Goal: Transaction & Acquisition: Purchase product/service

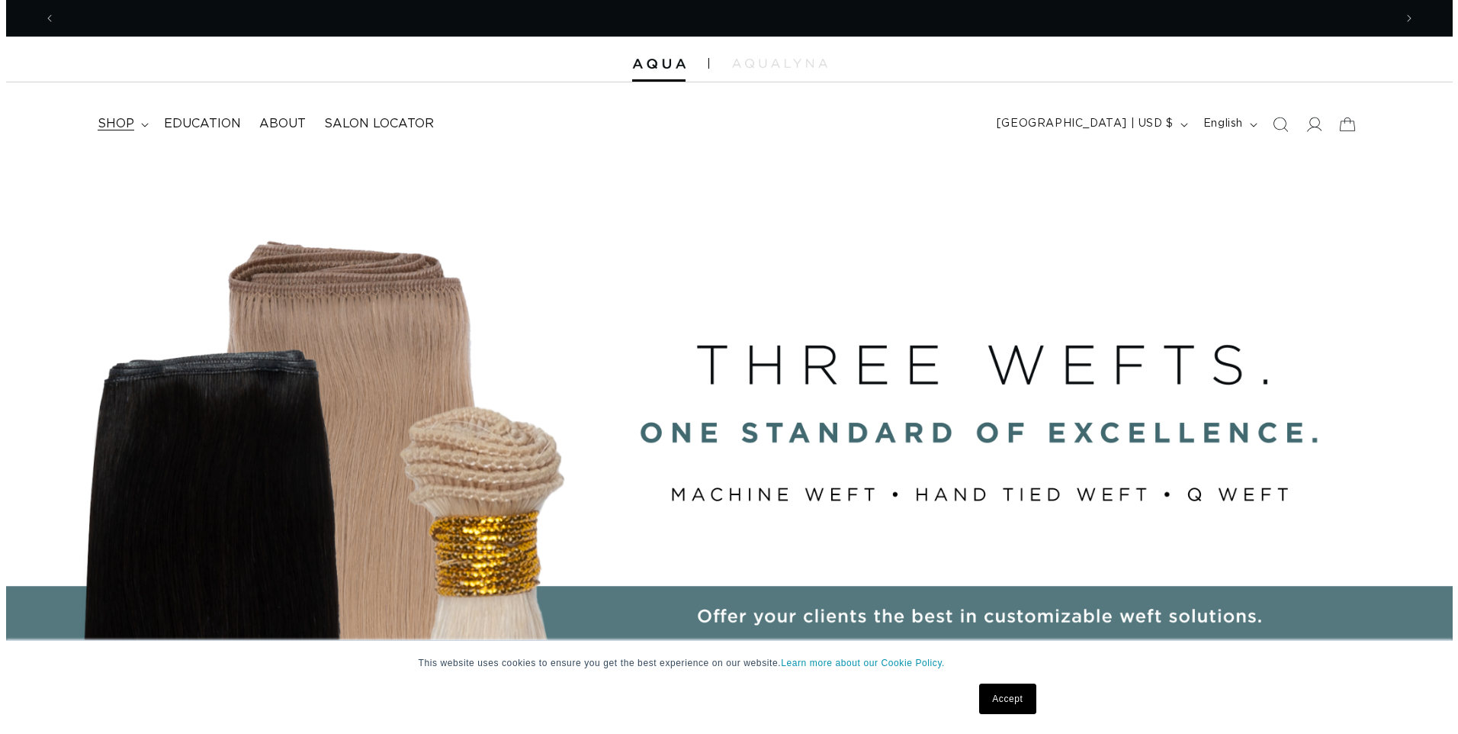
scroll to position [0, 2676]
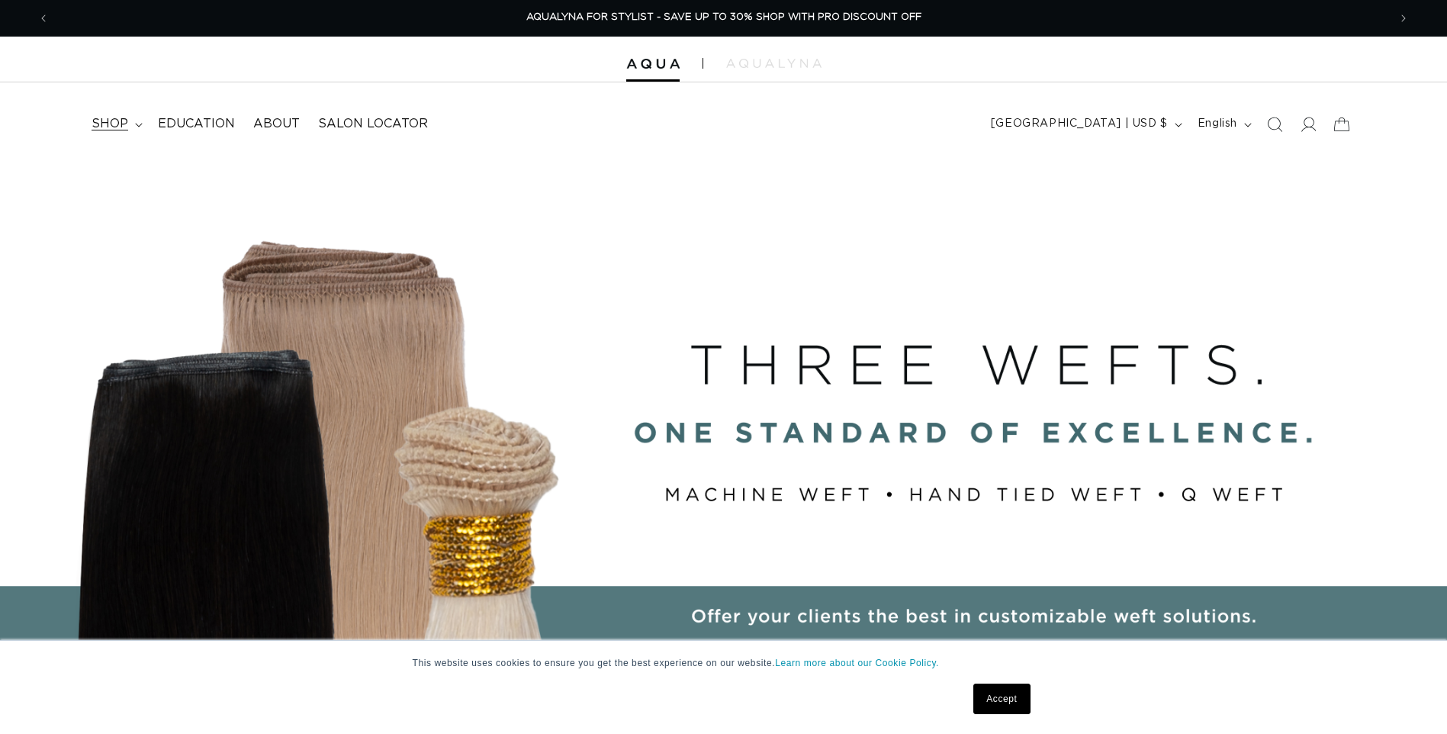
click at [104, 117] on span "shop" at bounding box center [110, 124] width 37 height 16
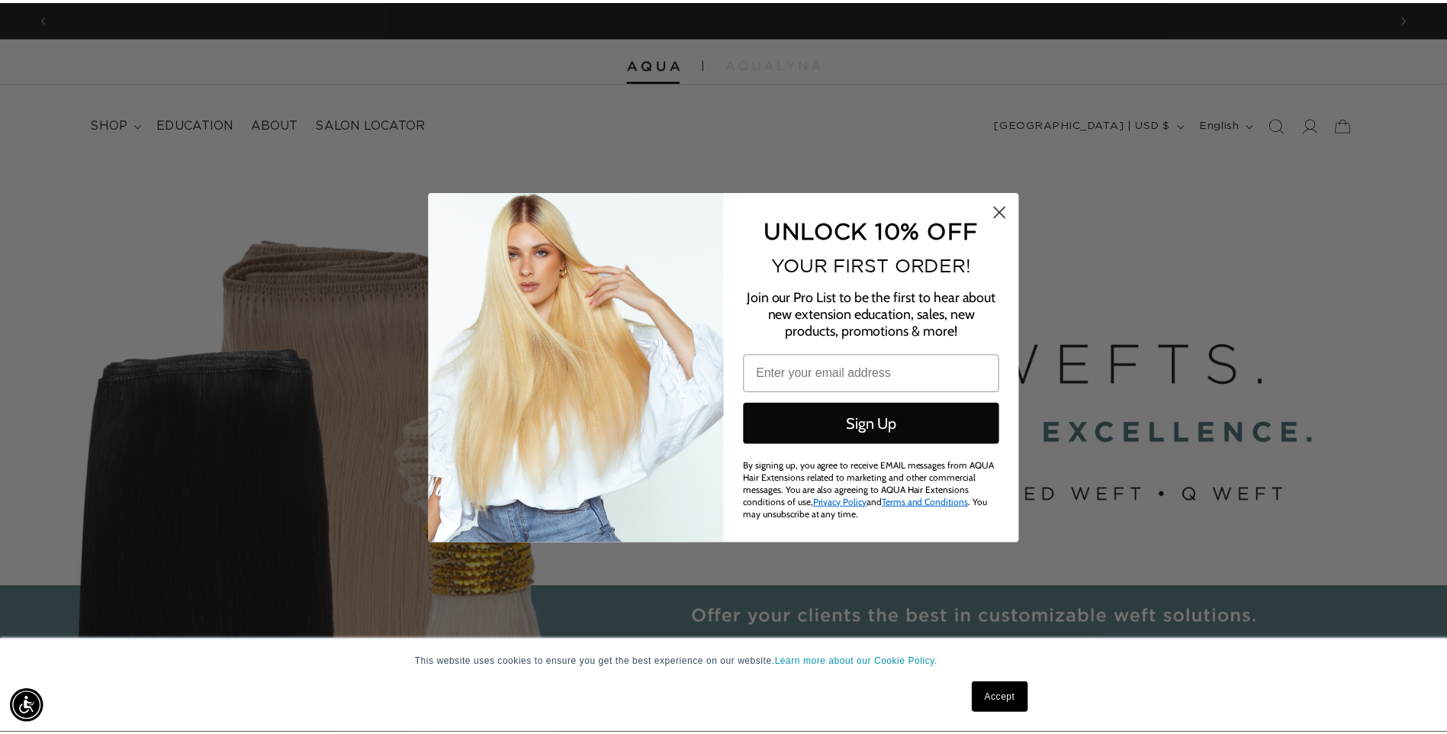
scroll to position [0, 0]
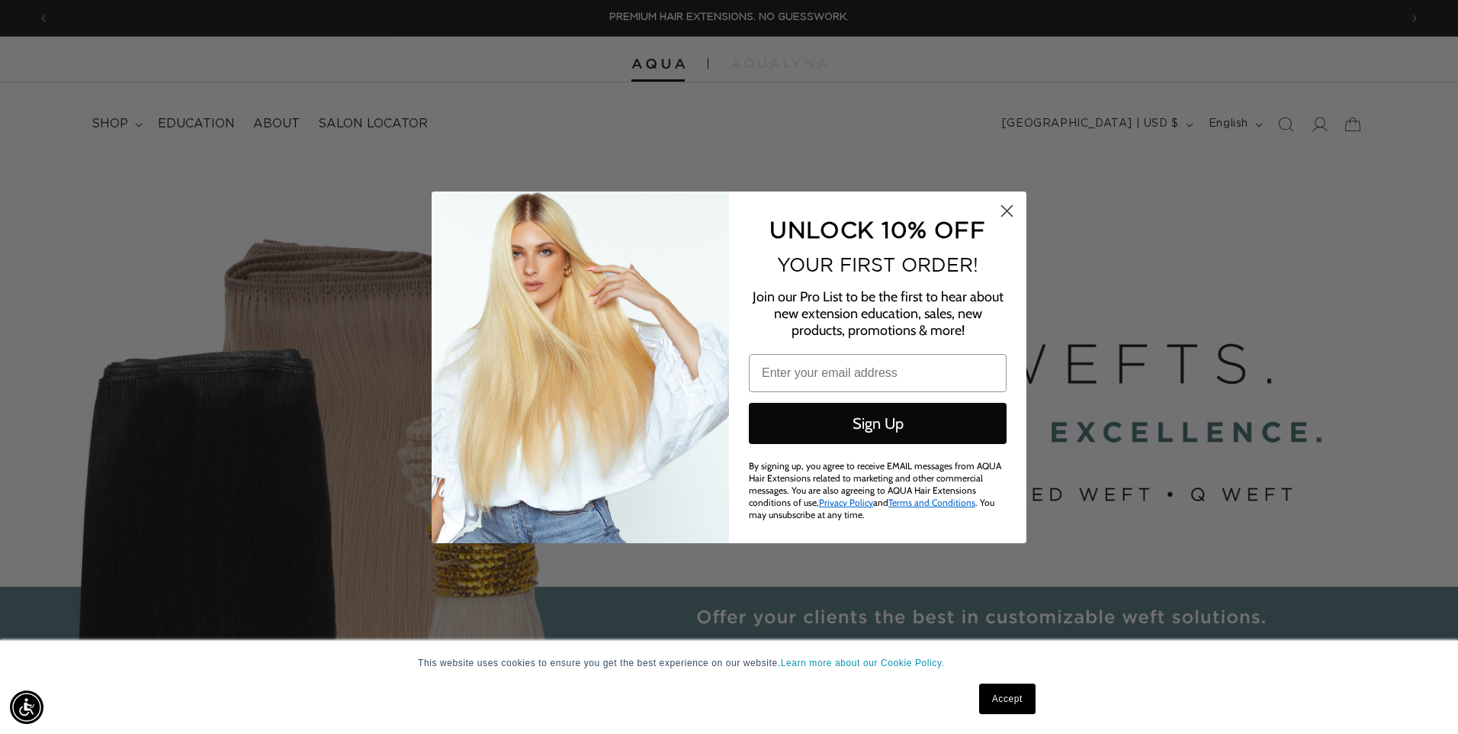
click at [1004, 206] on circle "Close dialog" at bounding box center [1006, 209] width 25 height 25
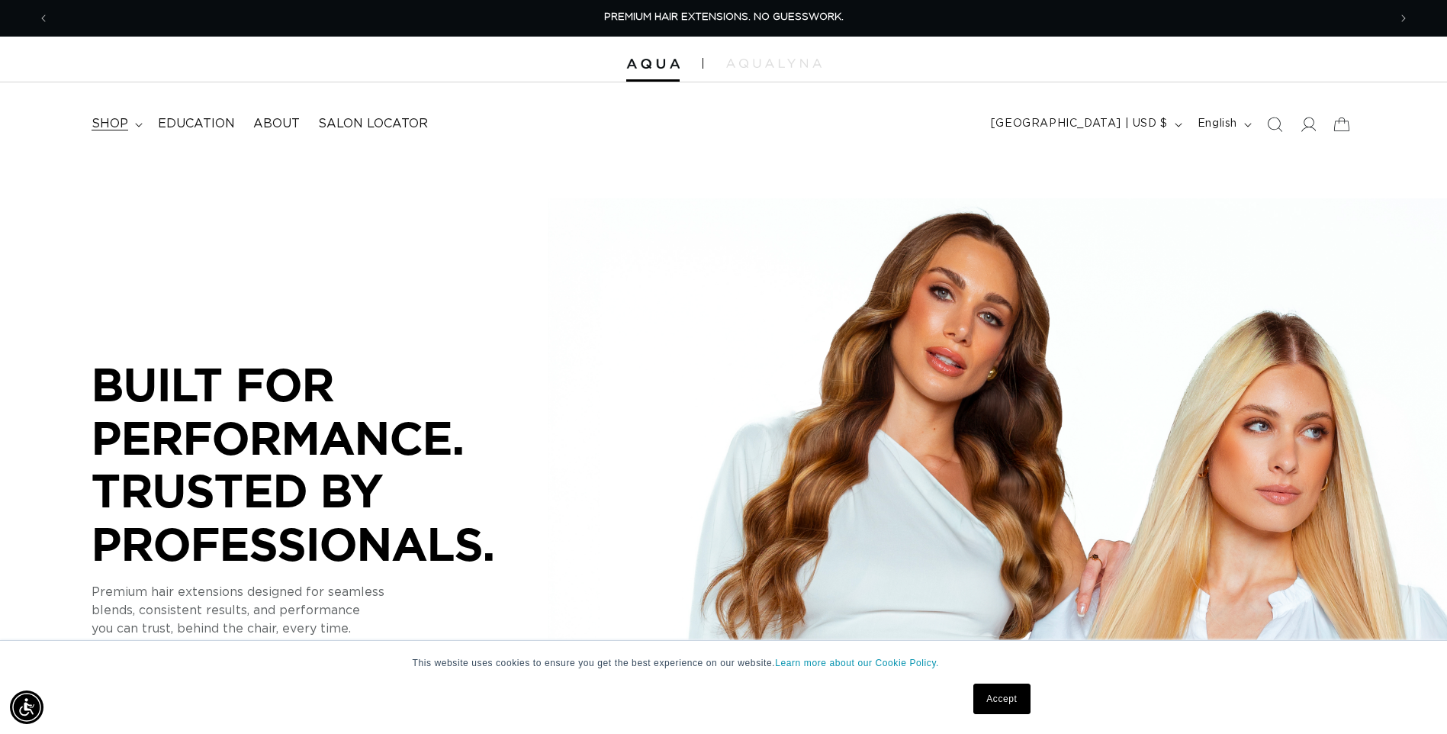
click at [127, 124] on span "shop" at bounding box center [110, 124] width 37 height 16
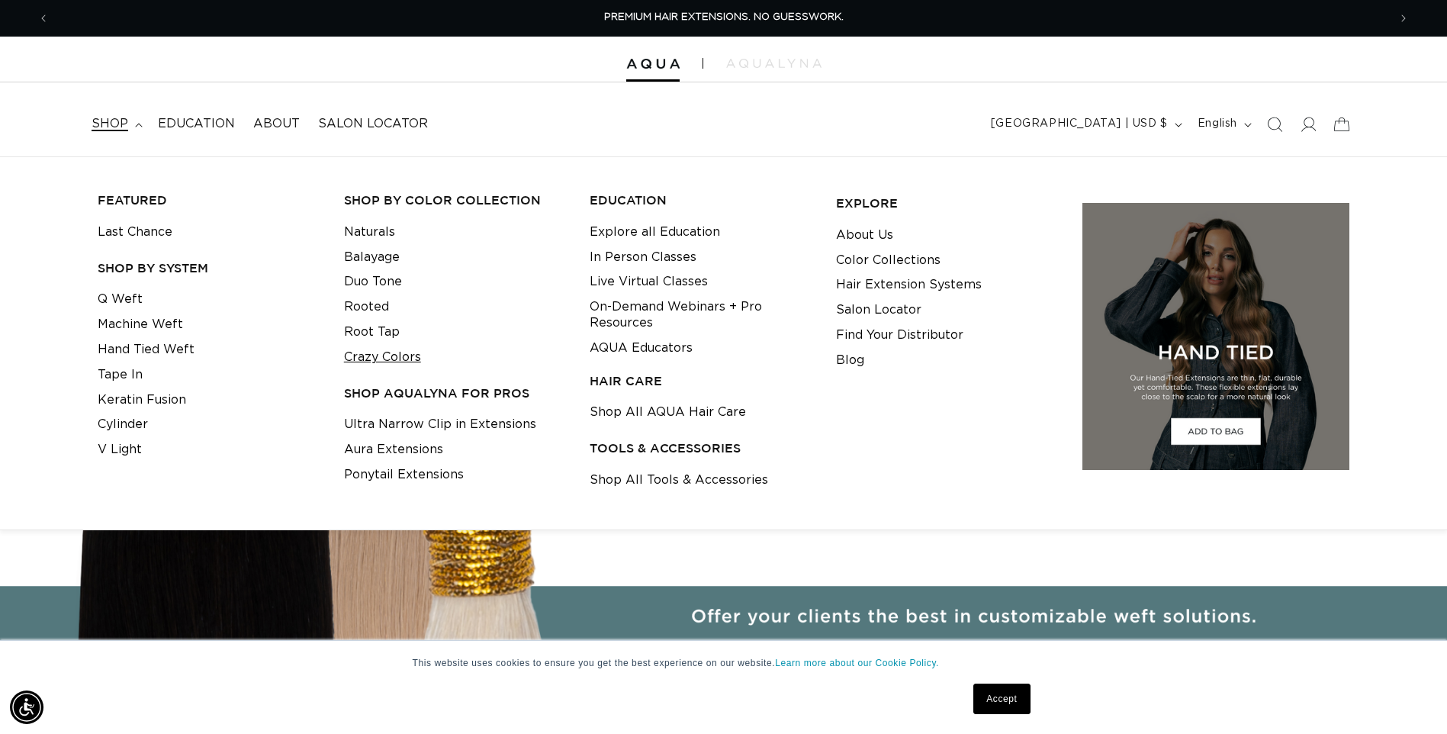
click at [358, 357] on link "Crazy Colors" at bounding box center [382, 357] width 77 height 25
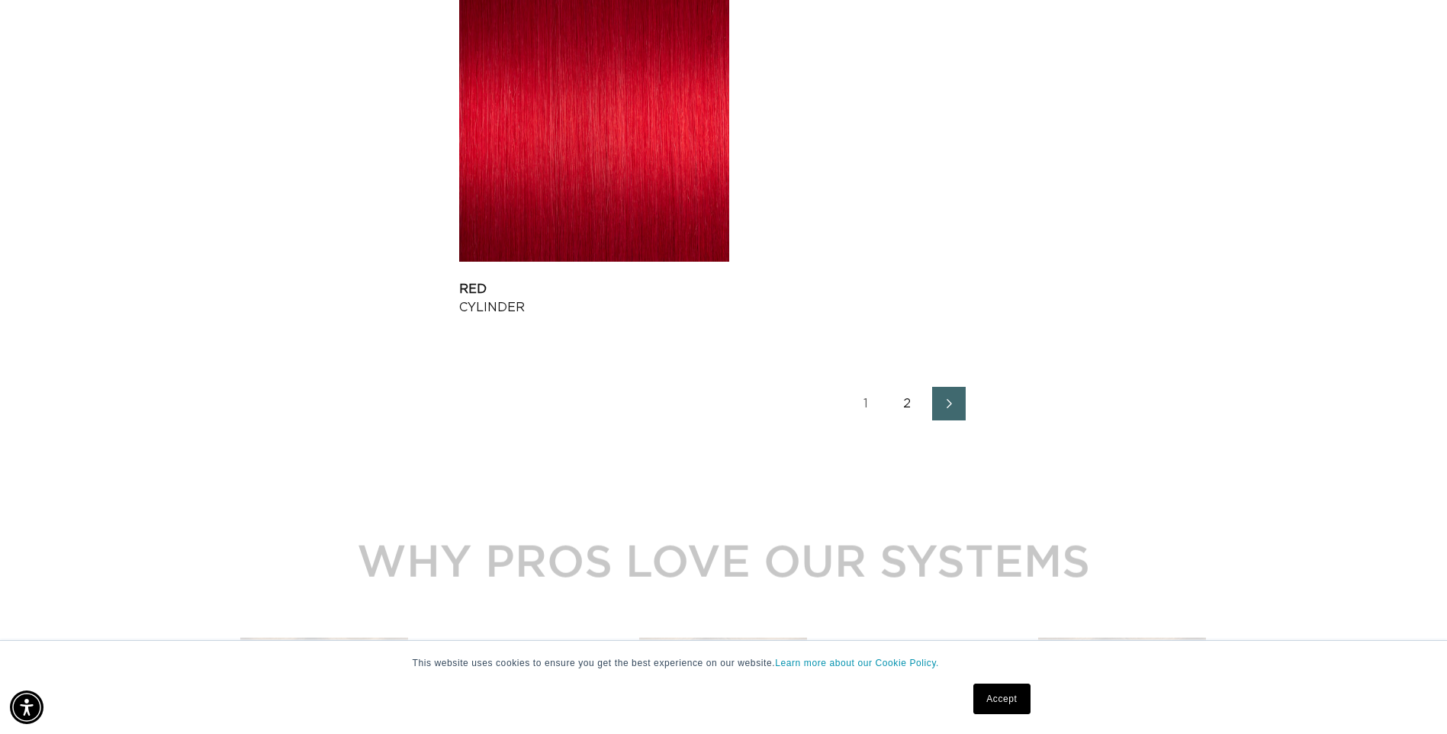
scroll to position [0, 1338]
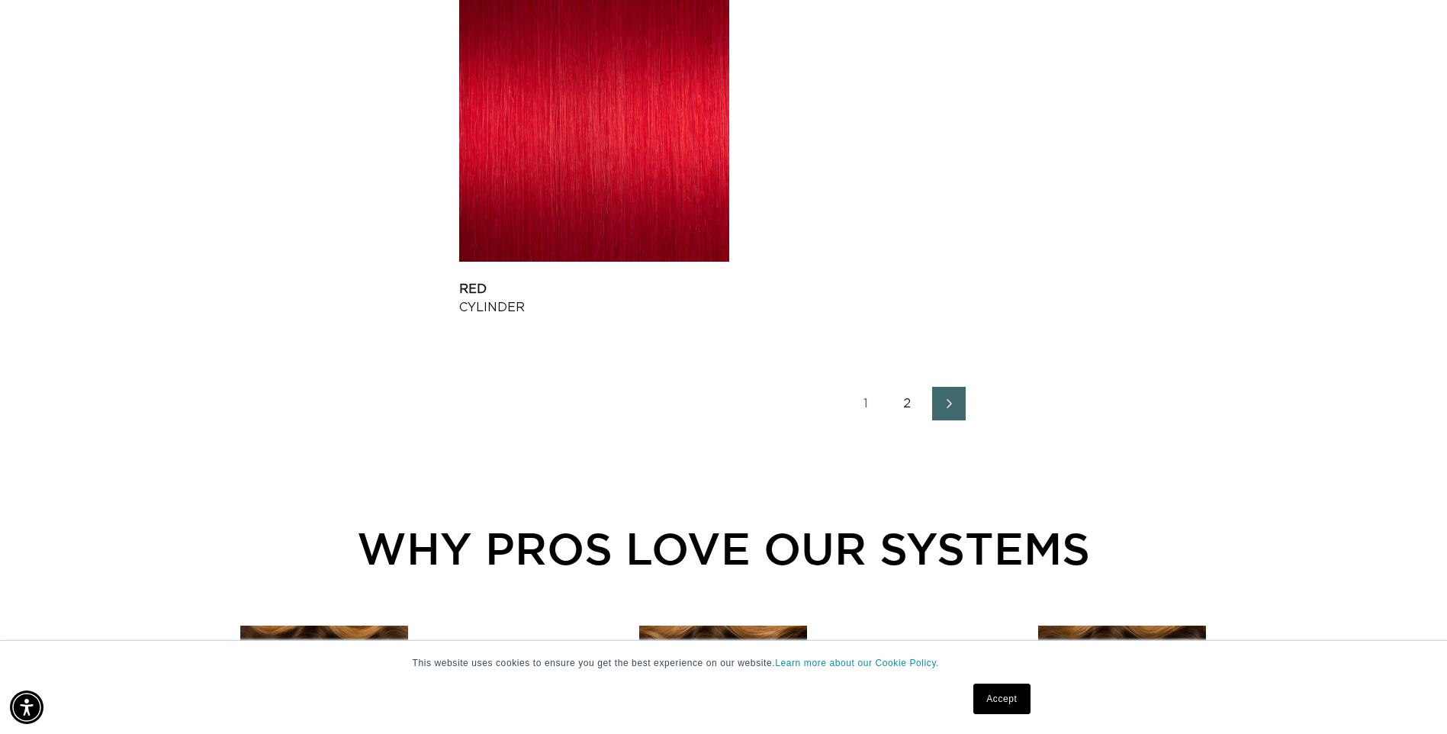
click at [909, 403] on link "2" at bounding box center [908, 404] width 34 height 34
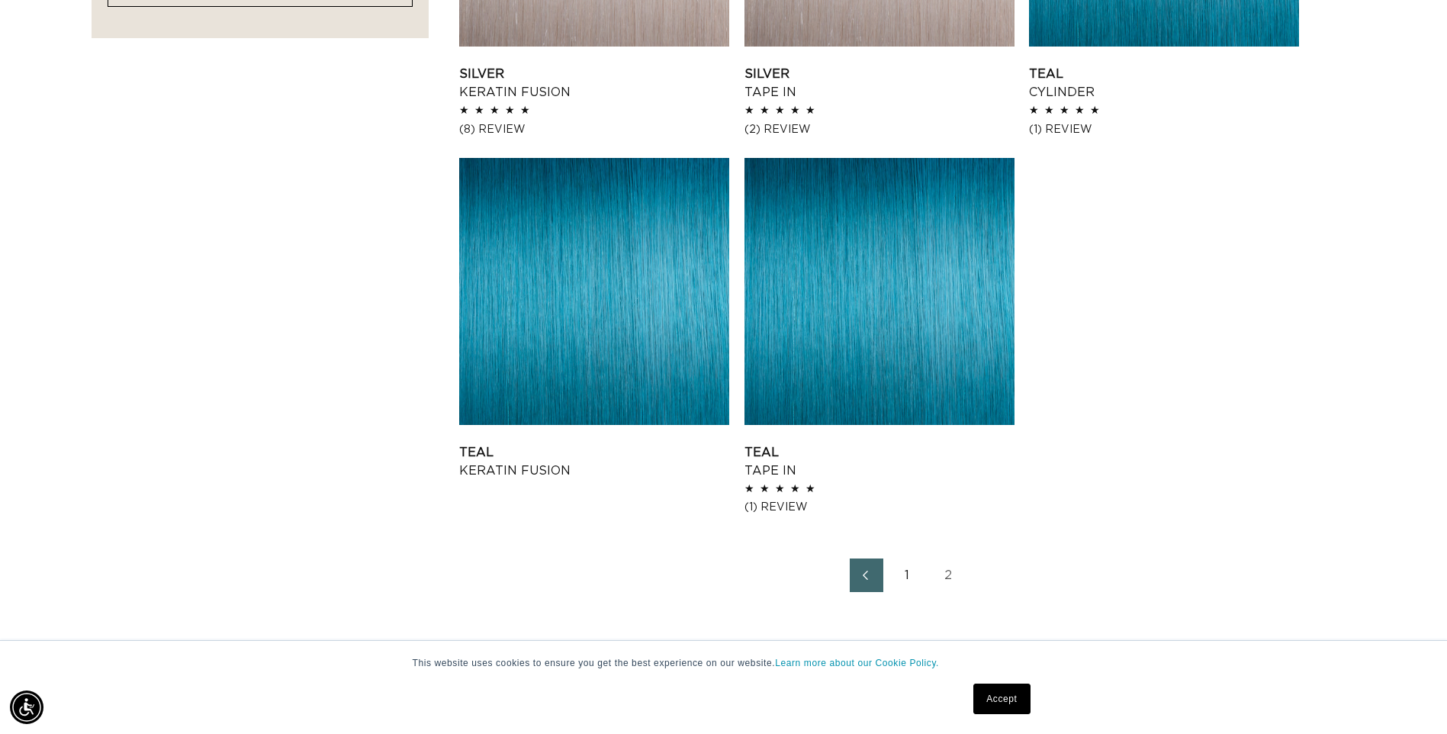
scroll to position [0, 1338]
click at [867, 578] on icon "Previous page" at bounding box center [866, 575] width 20 height 11
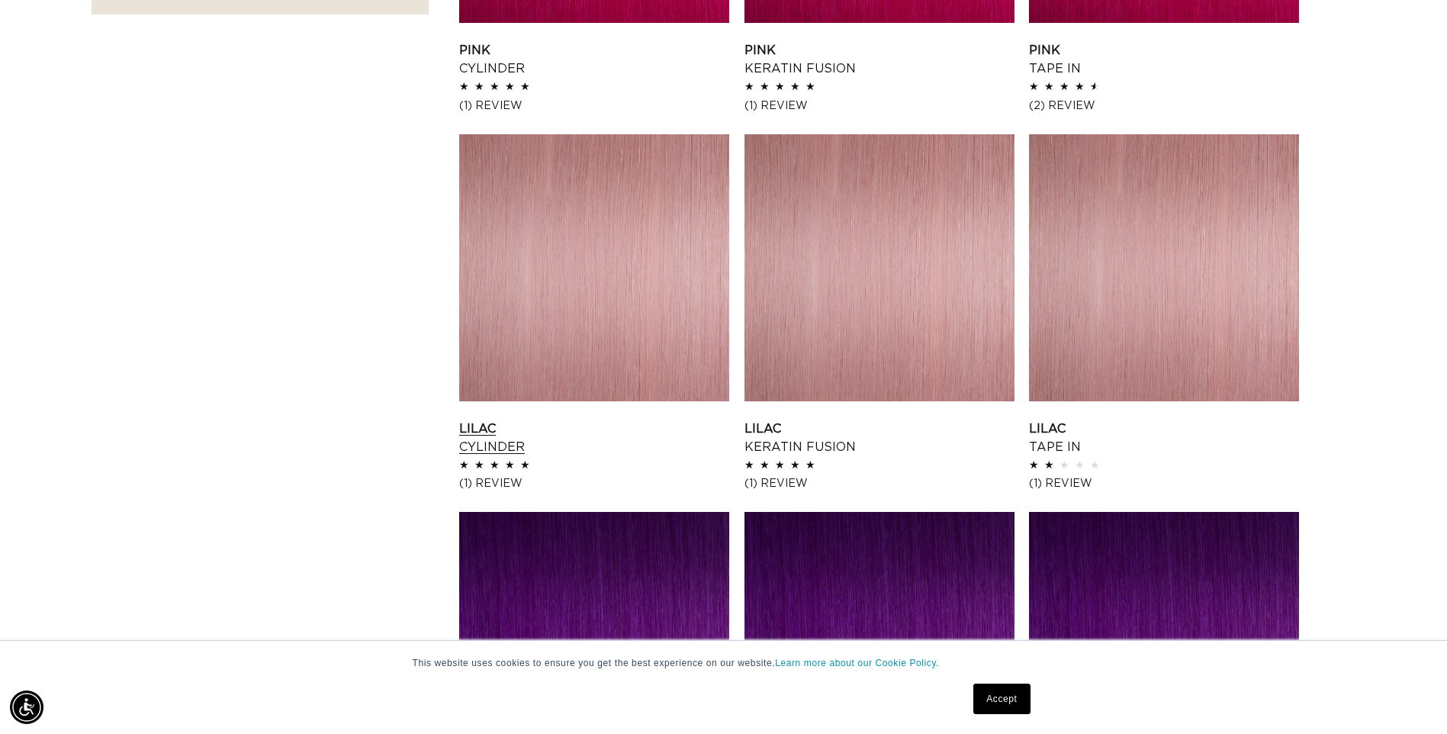
scroll to position [1220, 0]
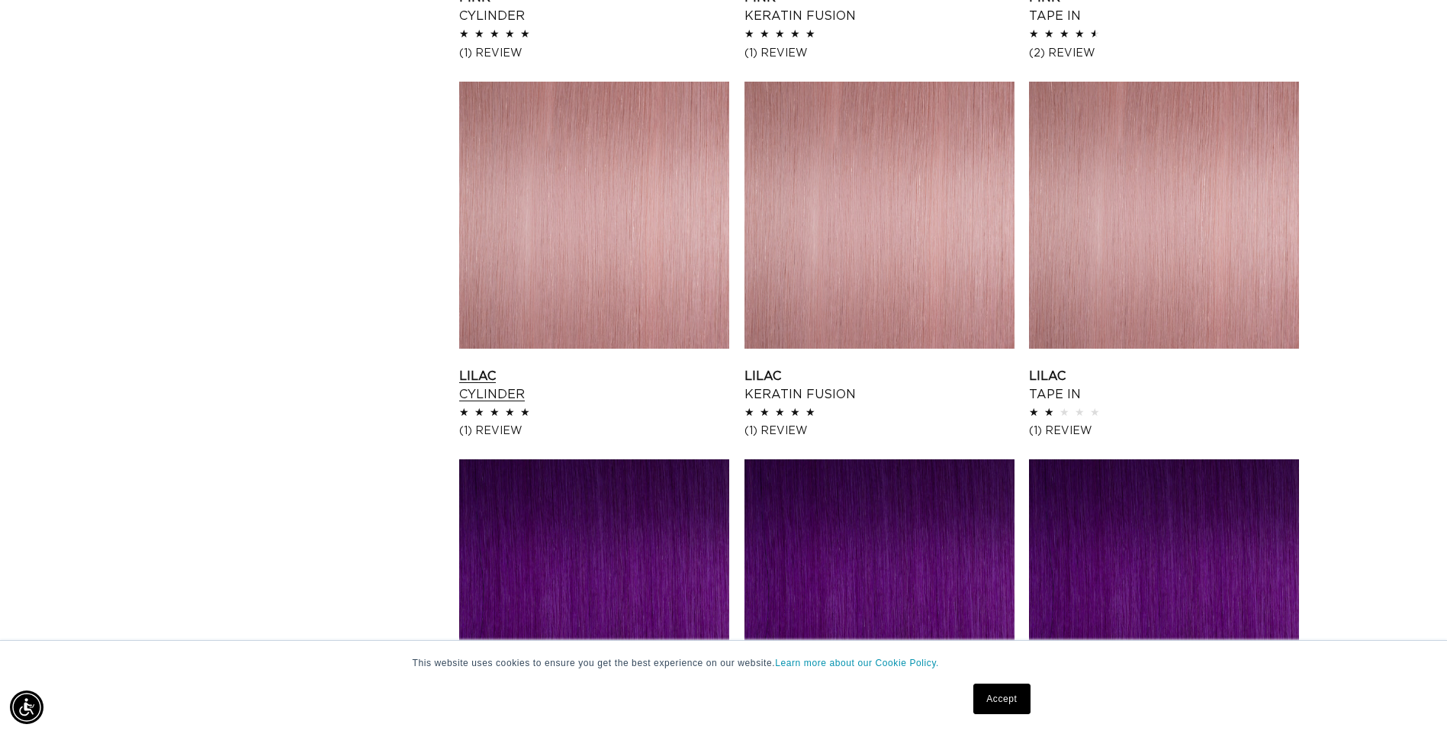
click at [583, 367] on link "Lilac Cylinder" at bounding box center [594, 385] width 270 height 37
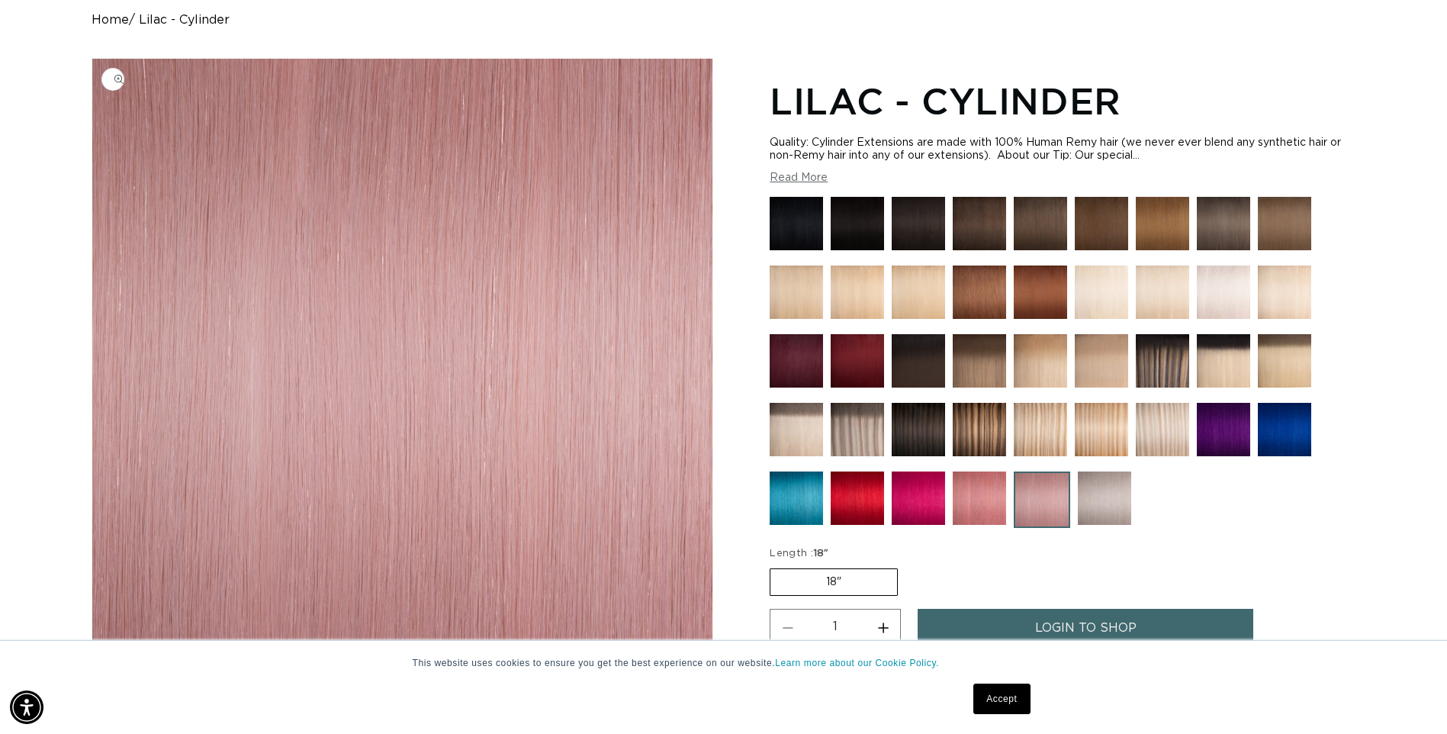
scroll to position [534, 0]
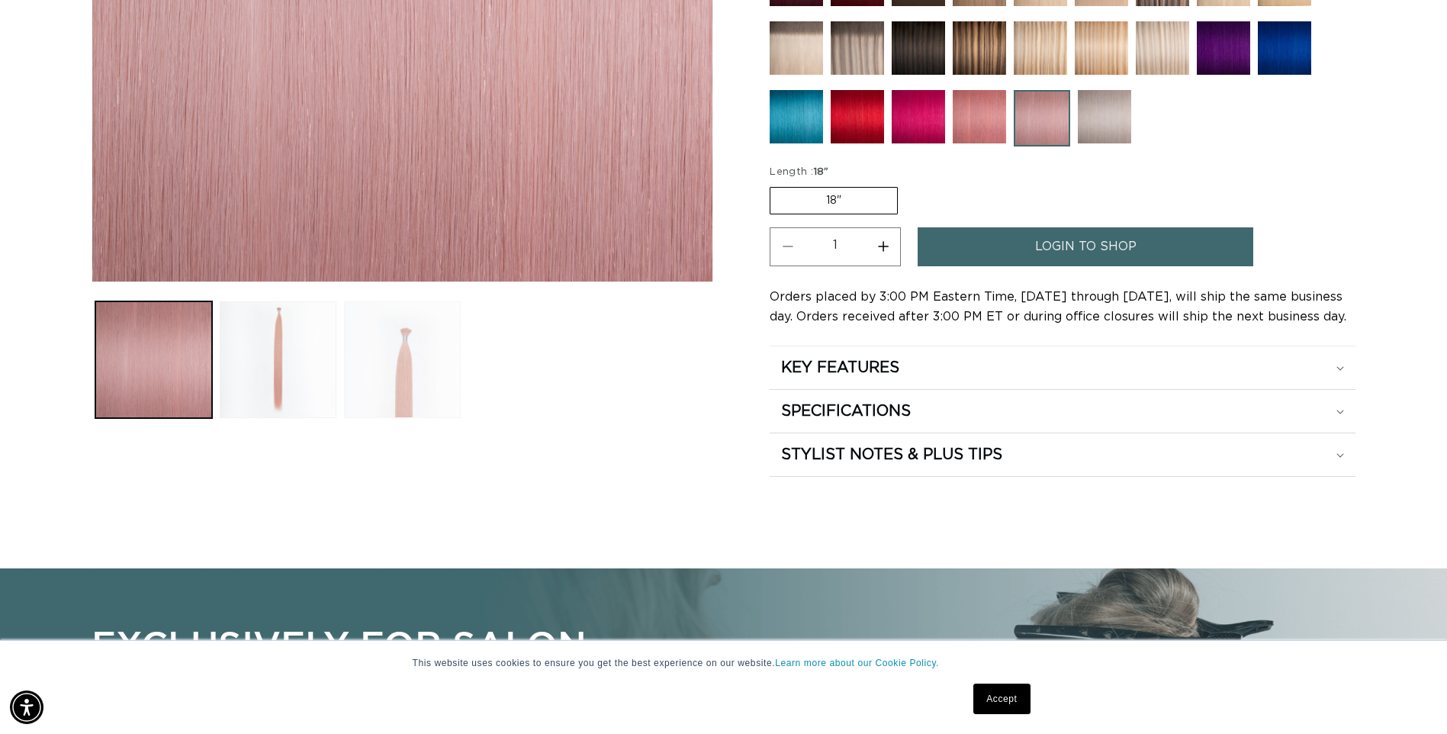
click at [405, 384] on button "Load image 3 in gallery view" at bounding box center [402, 359] width 117 height 117
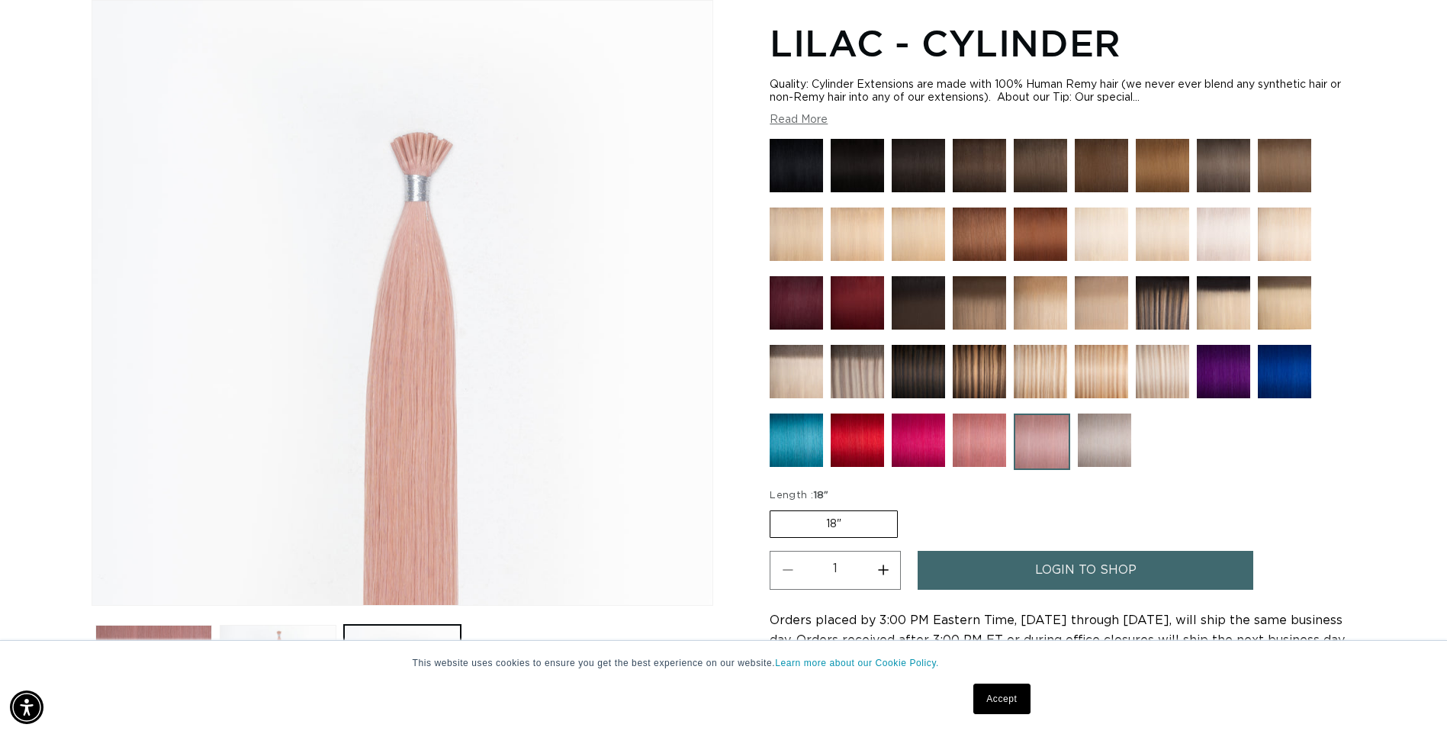
scroll to position [0, 2676]
click at [285, 625] on button "Load image 2 in gallery view" at bounding box center [278, 683] width 117 height 117
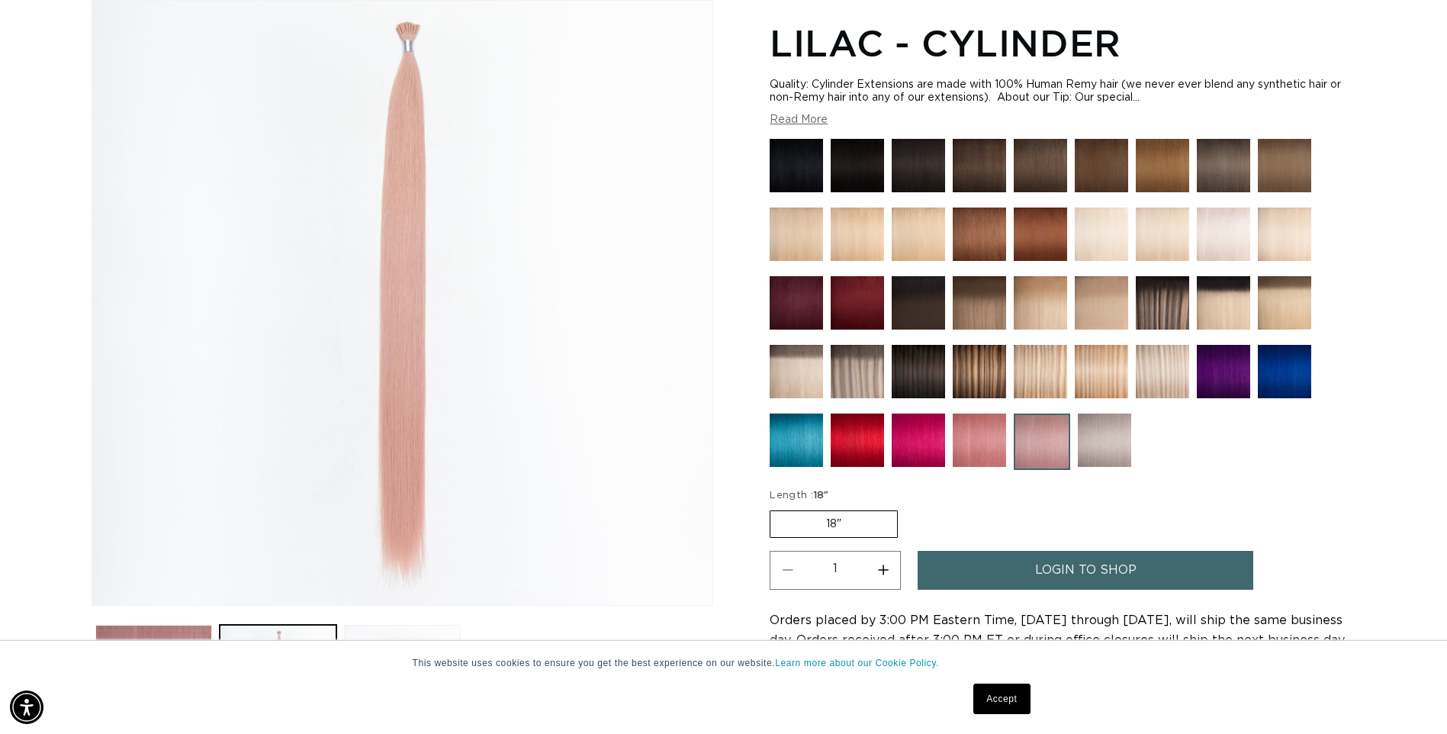
click at [984, 440] on img at bounding box center [978, 439] width 53 height 53
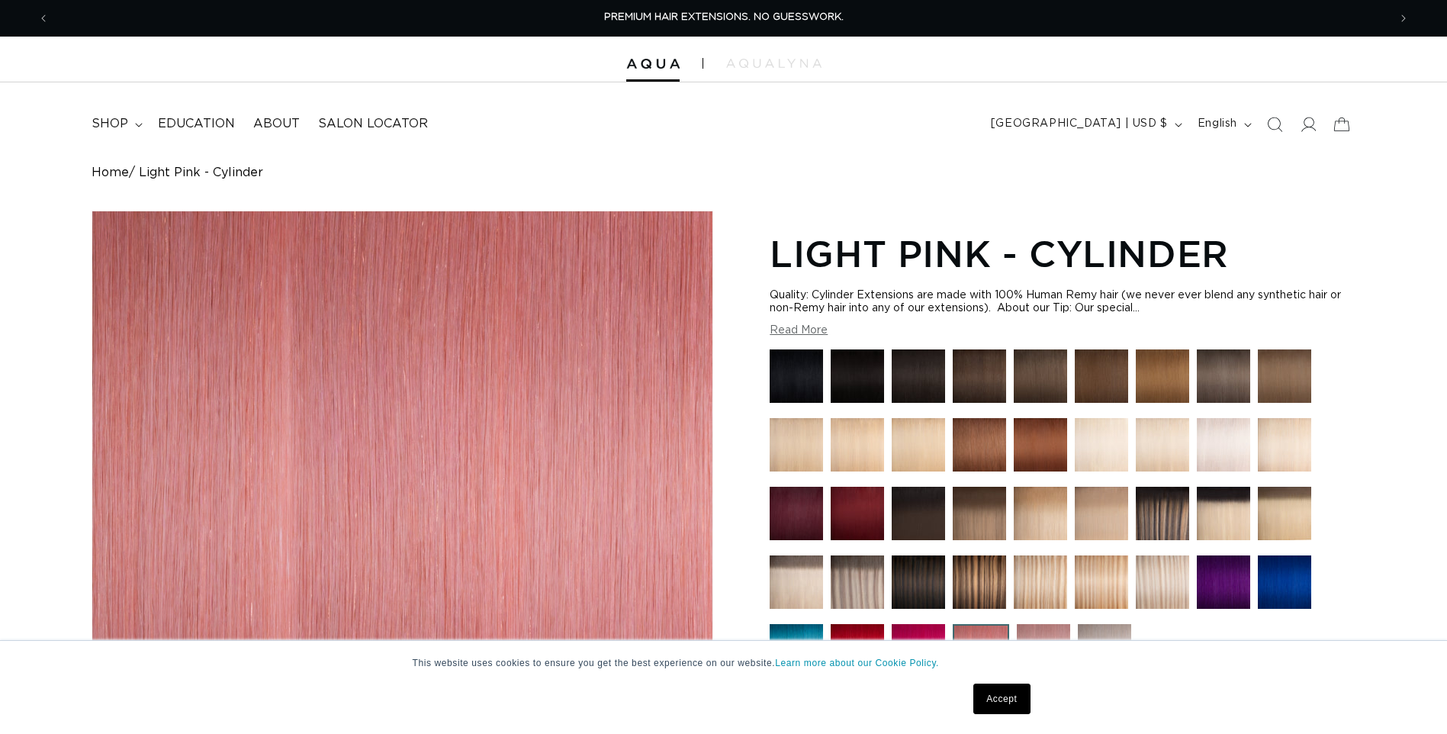
scroll to position [381, 0]
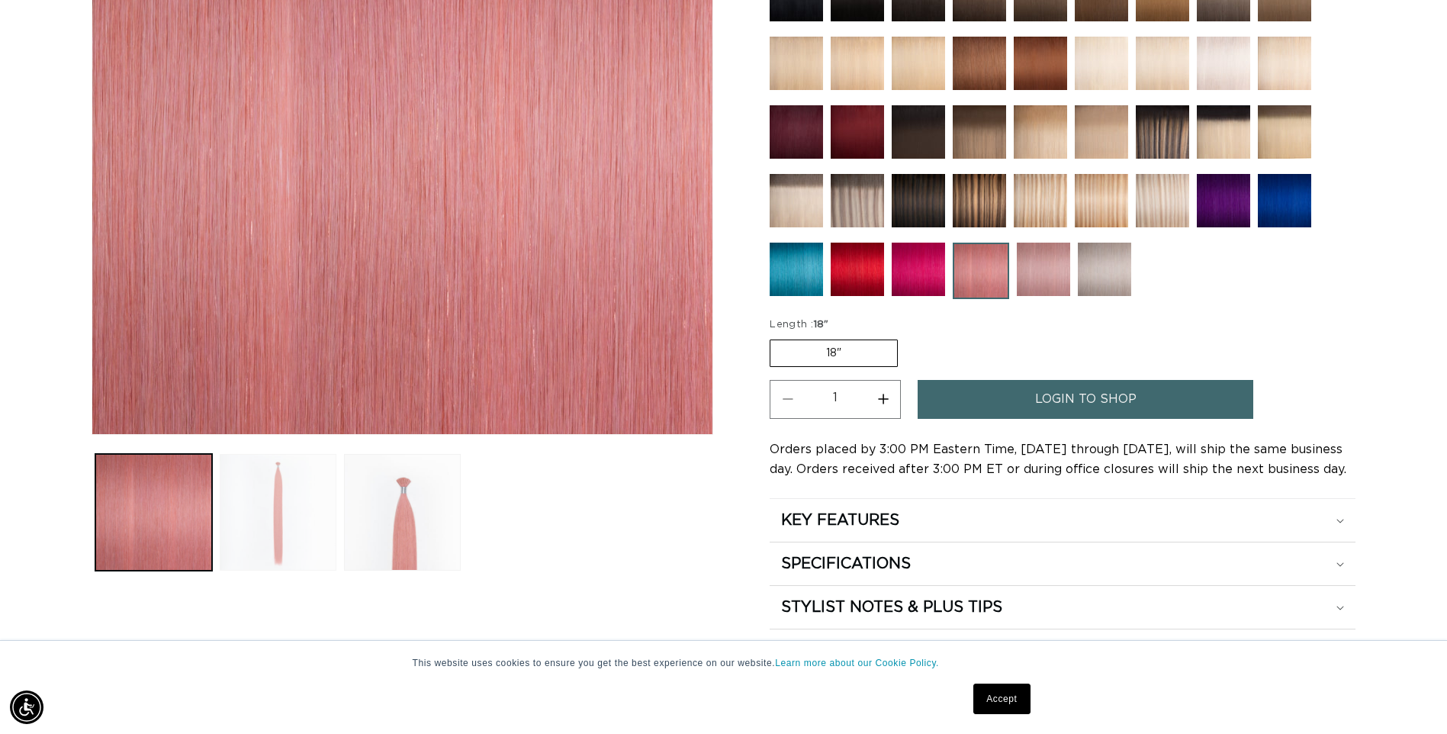
click at [294, 529] on button "Load image 2 in gallery view" at bounding box center [278, 512] width 117 height 117
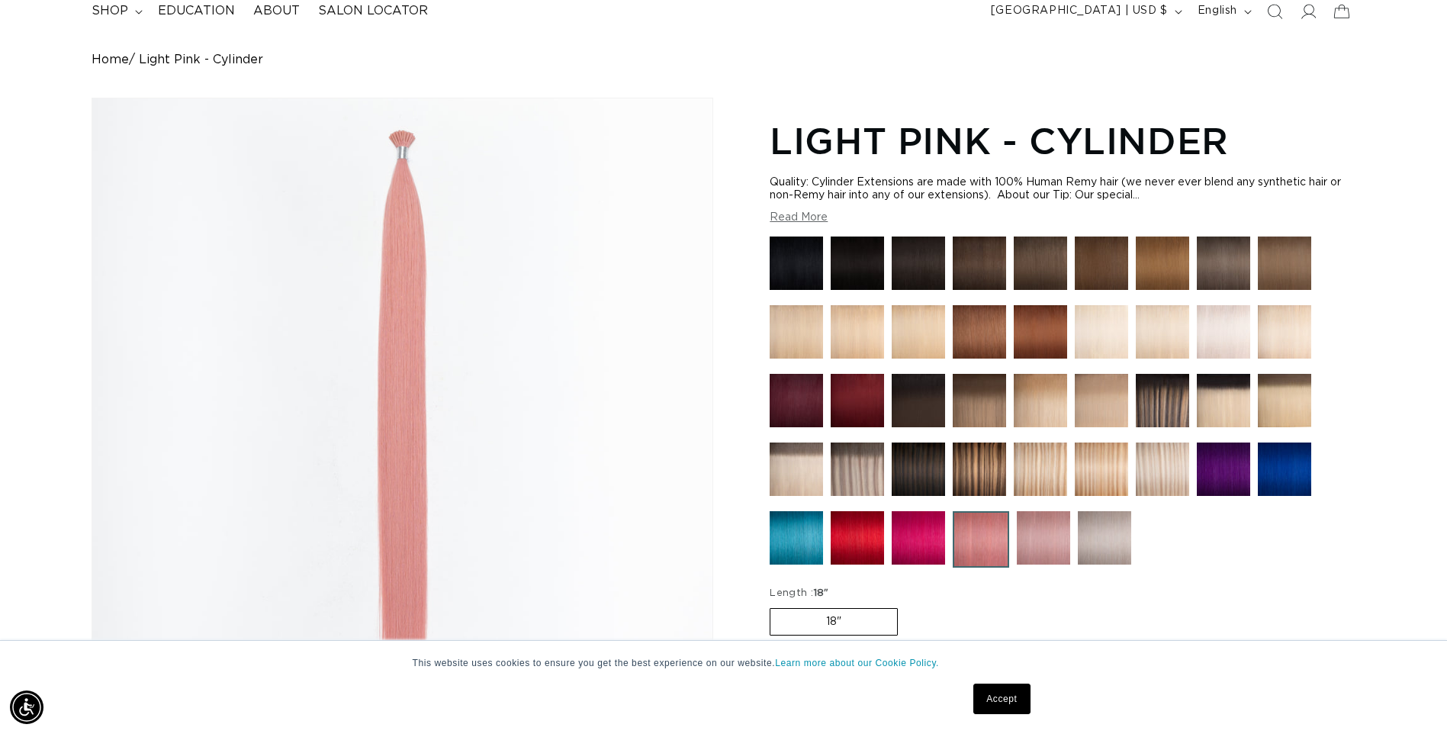
scroll to position [0, 0]
